Goal: Transaction & Acquisition: Purchase product/service

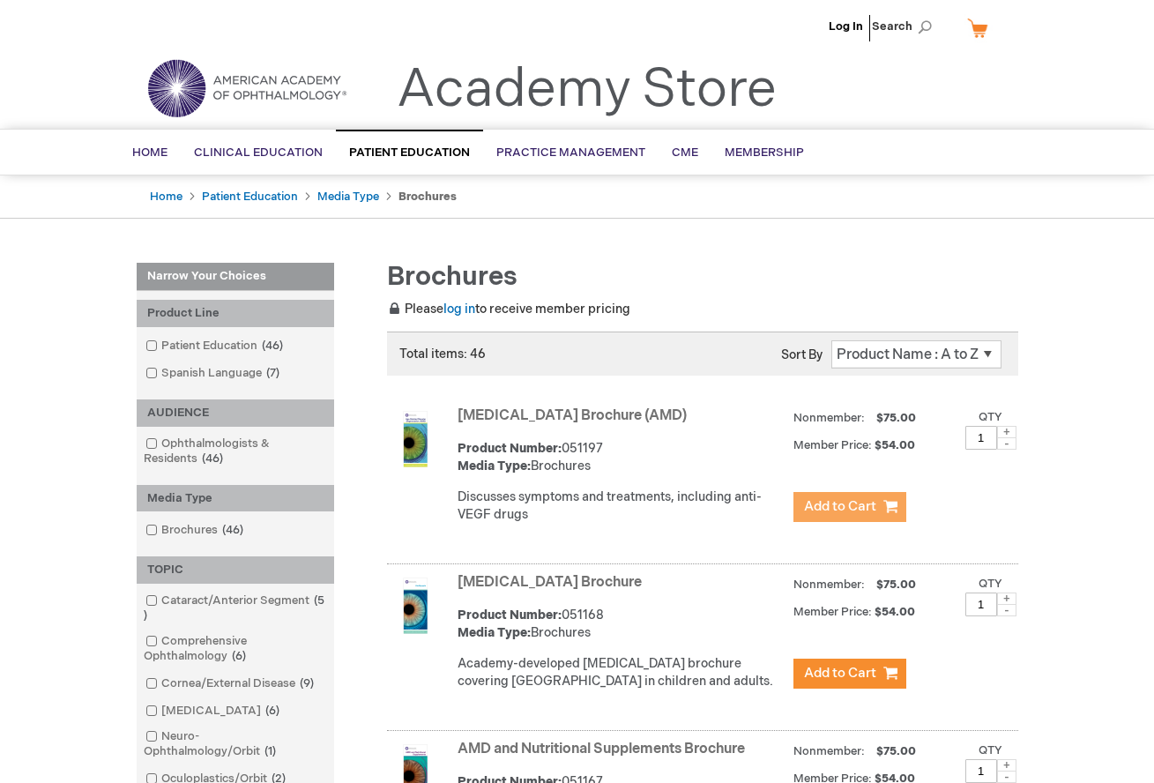
click at [840, 517] on button "Add to Cart" at bounding box center [849, 507] width 113 height 30
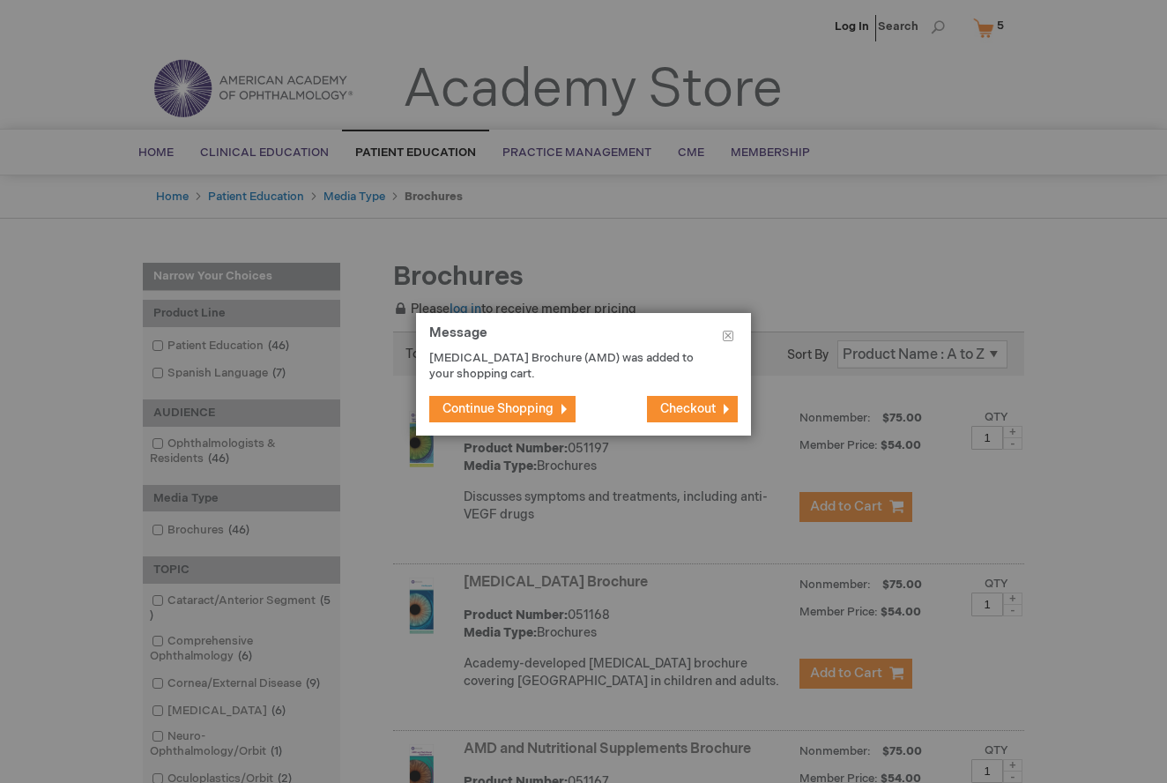
click at [675, 397] on button "Checkout" at bounding box center [692, 409] width 91 height 26
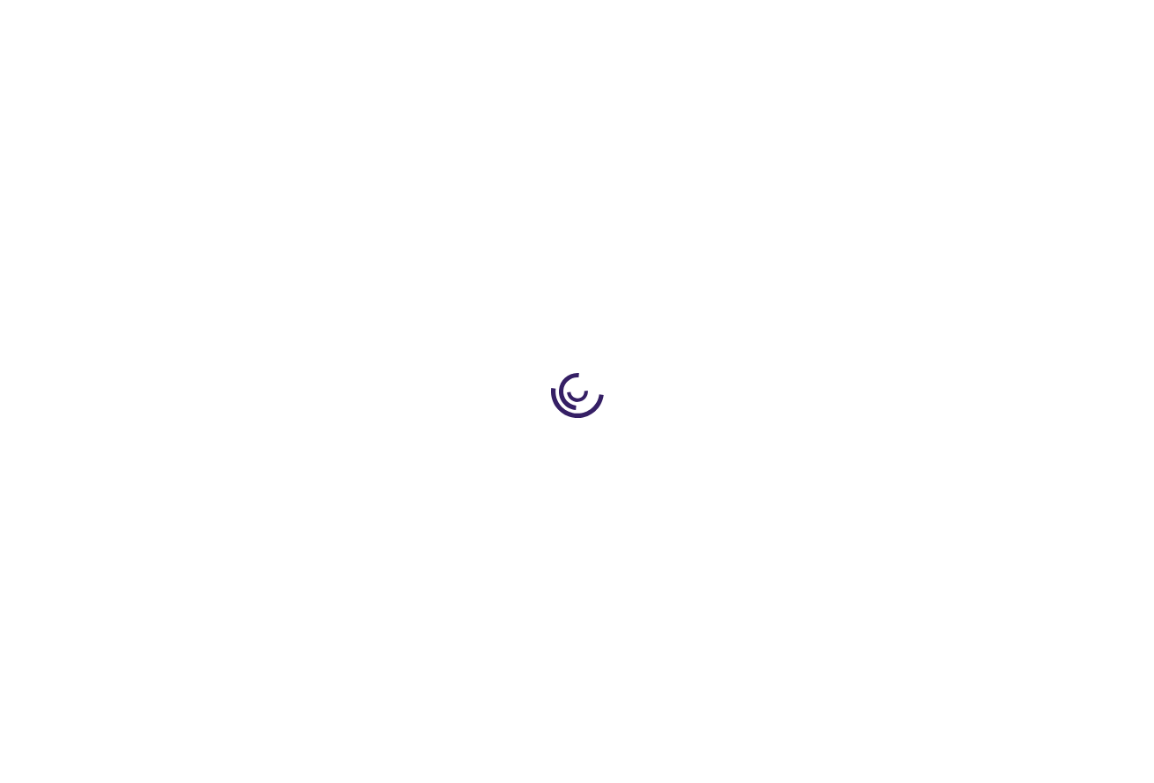
select select "US"
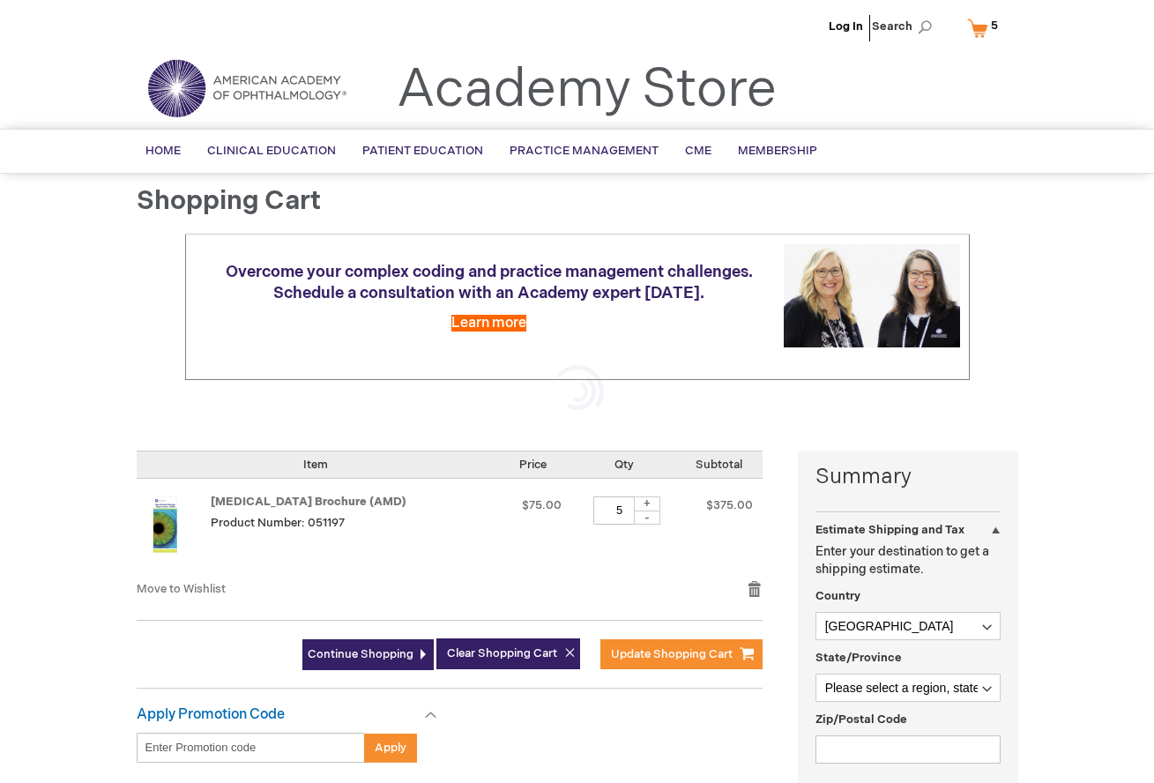
scroll to position [366, 0]
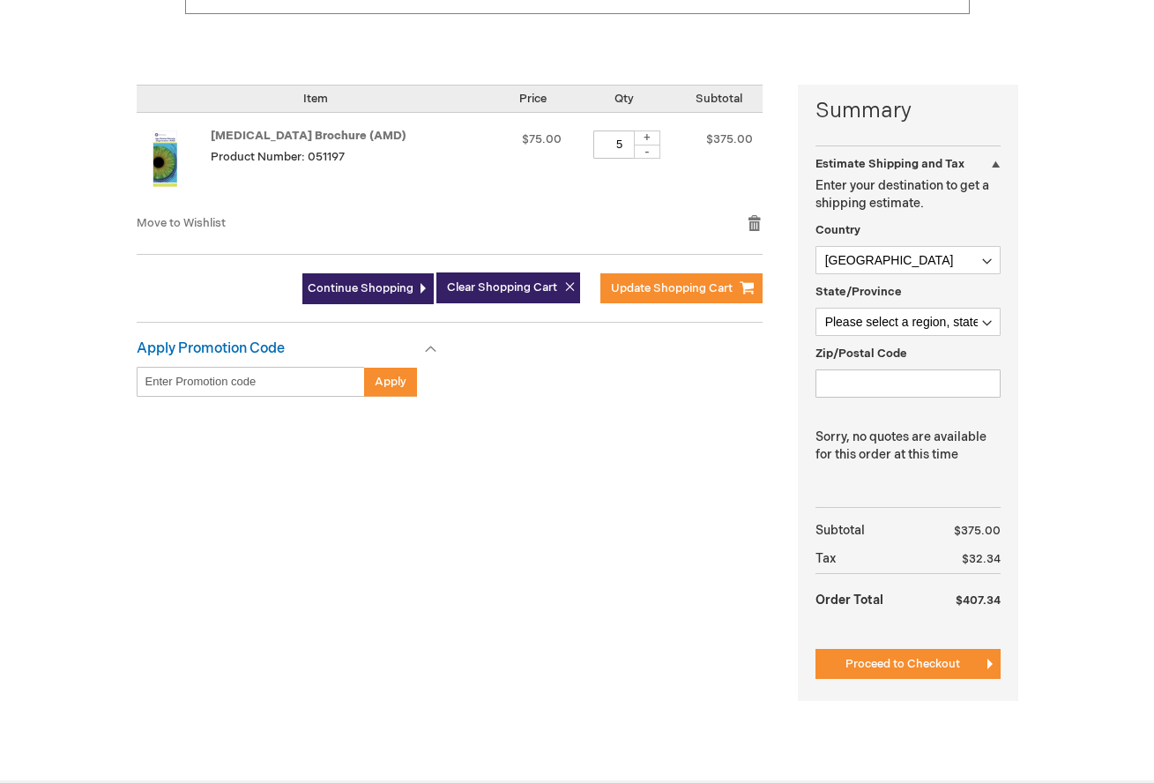
click at [279, 367] on input "Enter discount code" at bounding box center [251, 382] width 228 height 30
paste input "https://store.aao.org/patient-education/media-type/brochures.html"
type input "https://store.aao.org/patient-education/media-type/brochures.html"
drag, startPoint x: 182, startPoint y: 352, endPoint x: 131, endPoint y: 353, distance: 50.3
click at [130, 353] on main "Shopping Cart Overcome your complex coding and practice management challenges. …" at bounding box center [577, 289] width 908 height 937
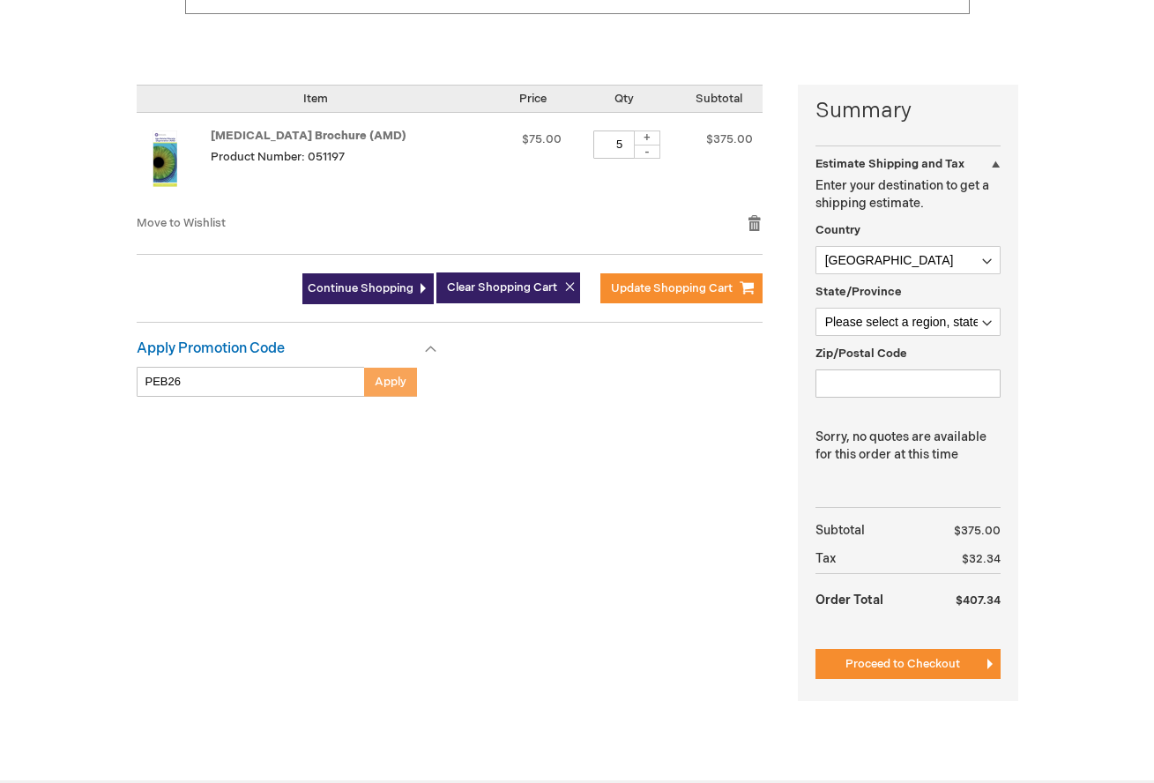
type input "PEB26"
click at [402, 367] on button "Apply" at bounding box center [390, 382] width 53 height 30
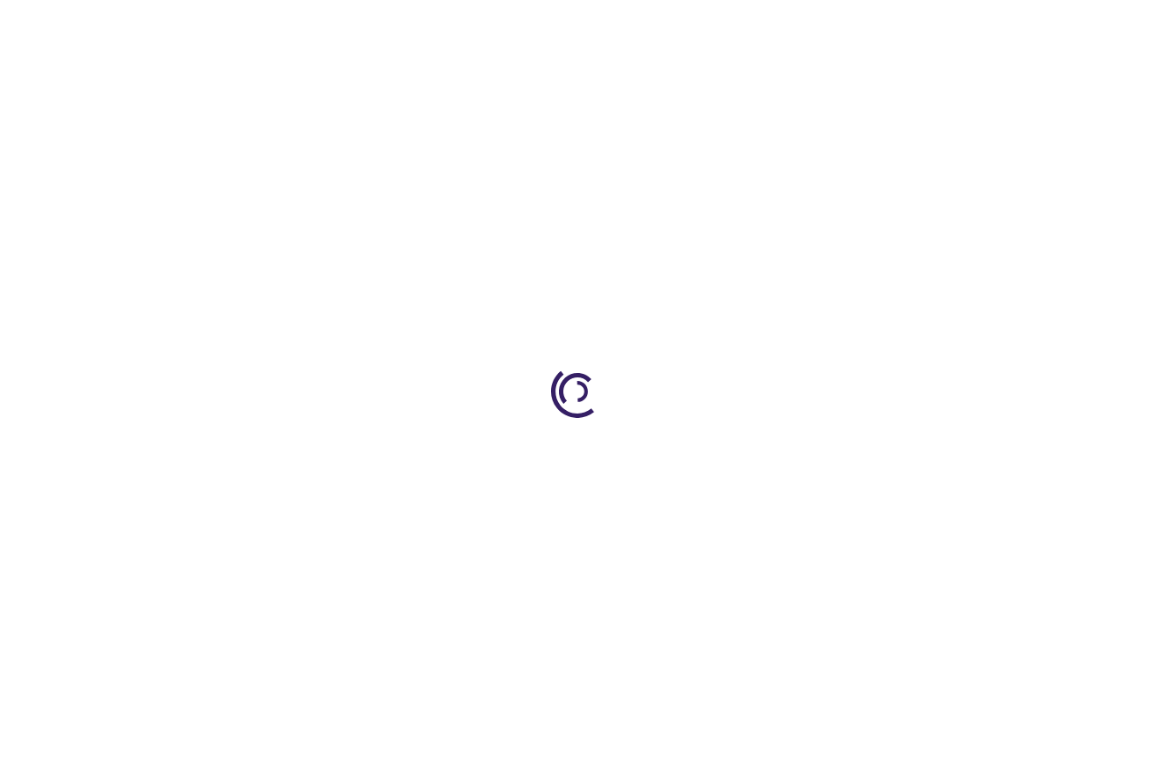
select select "US"
